Goal: Information Seeking & Learning: Learn about a topic

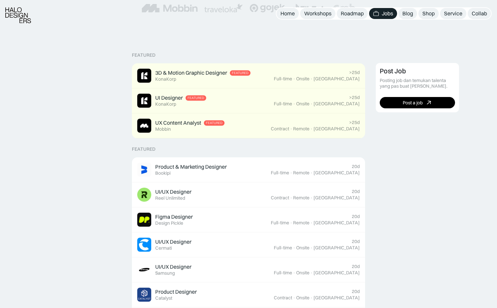
scroll to position [132, 0]
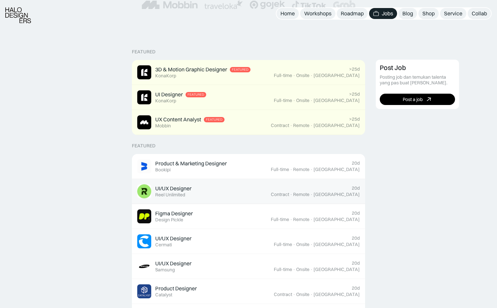
click at [187, 189] on div "UI/UX Designer" at bounding box center [173, 188] width 36 height 7
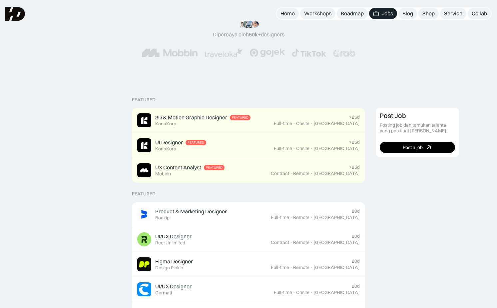
scroll to position [45, 0]
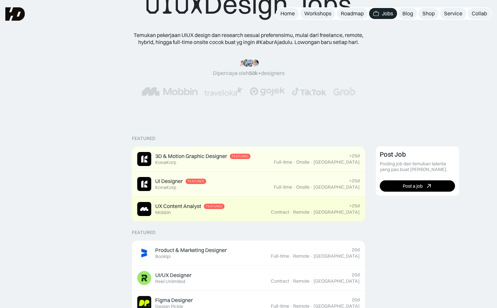
click at [160, 205] on div "UX Content Analyst" at bounding box center [178, 206] width 46 height 7
